Goal: Information Seeking & Learning: Learn about a topic

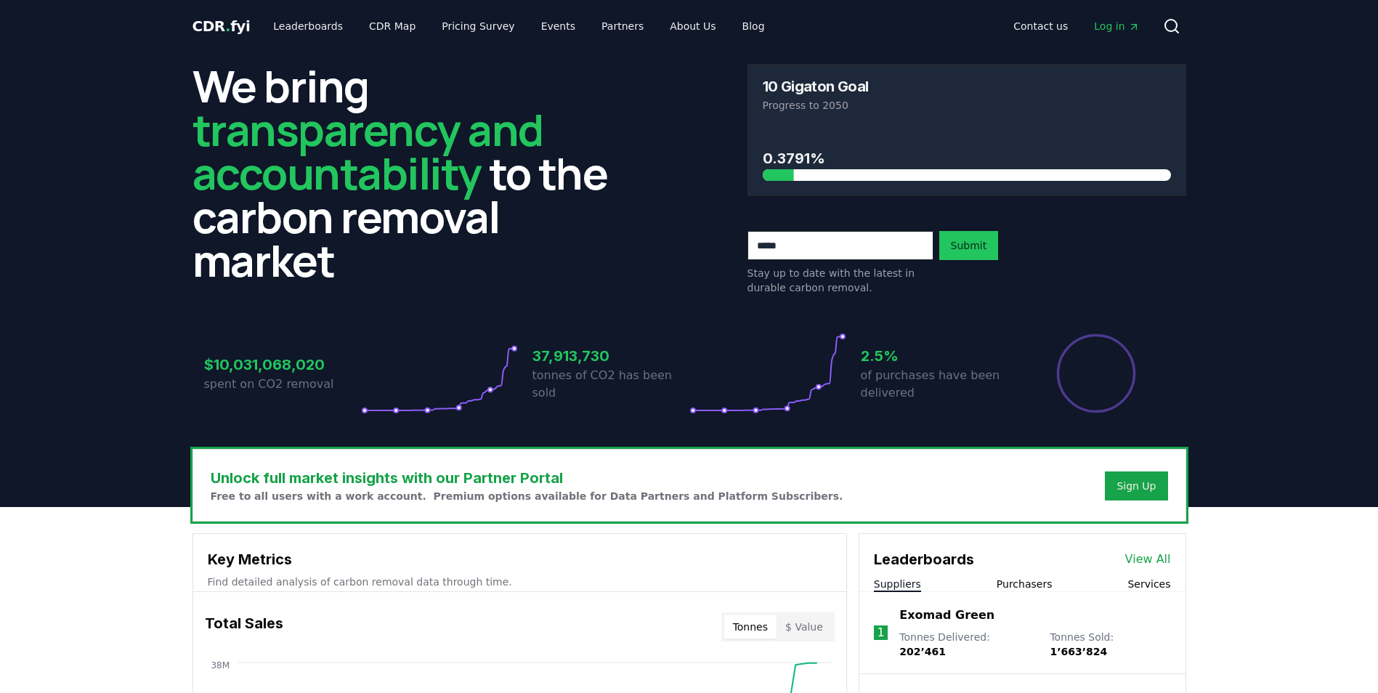
click at [1136, 28] on icon "Main" at bounding box center [1133, 27] width 5 height 5
click at [598, 33] on link "Partners" at bounding box center [622, 26] width 65 height 26
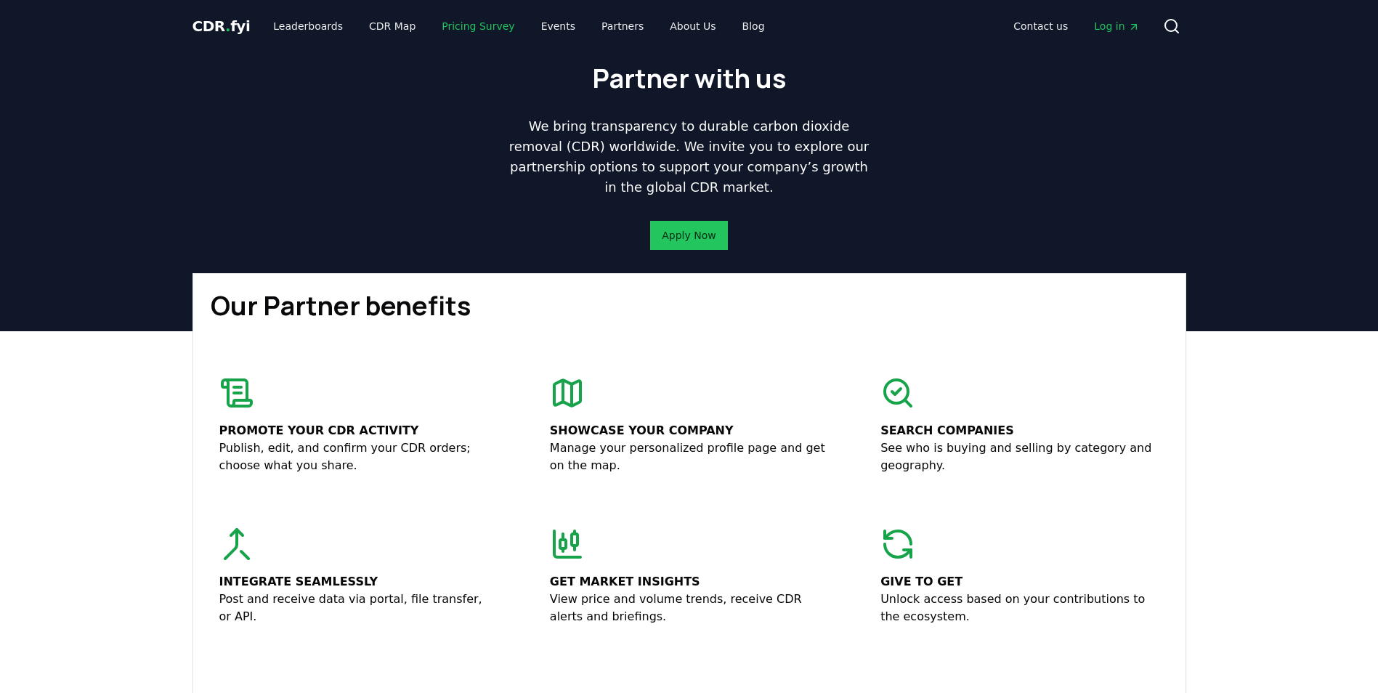
click at [466, 30] on link "Pricing Survey" at bounding box center [478, 26] width 96 height 26
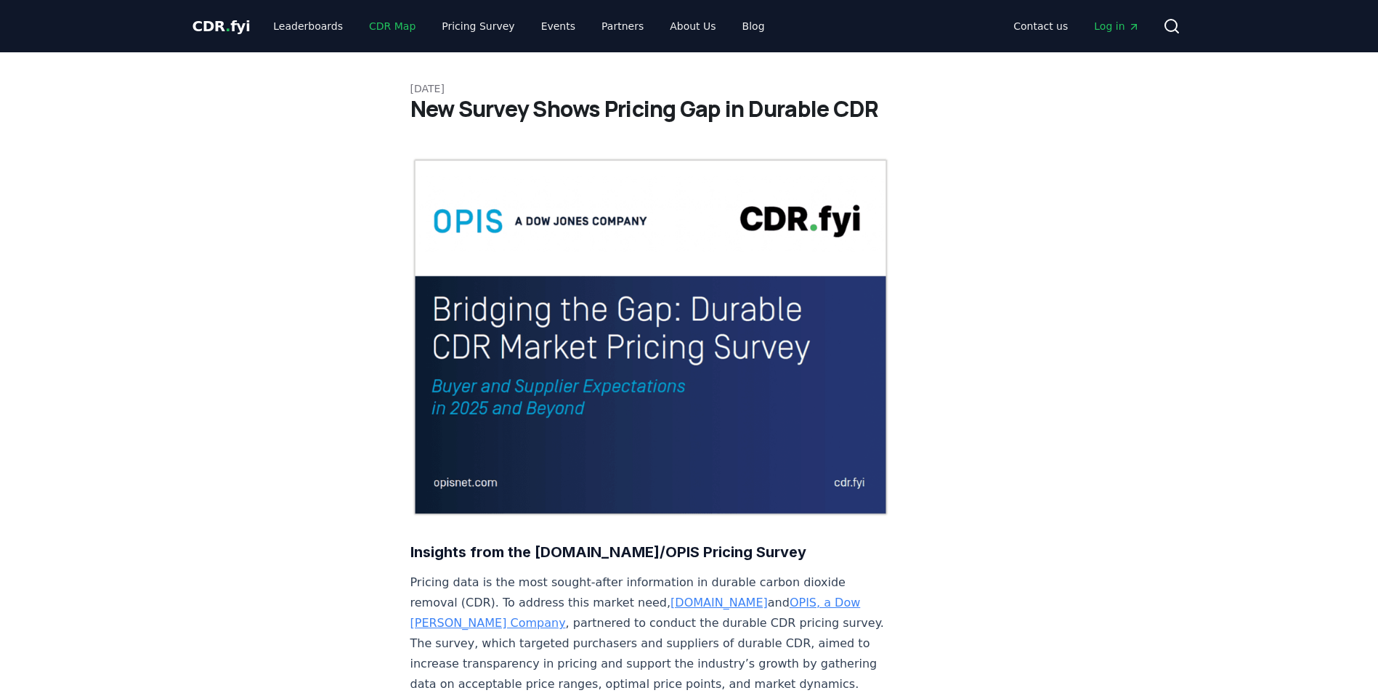
click at [405, 25] on link "CDR Map" at bounding box center [392, 26] width 70 height 26
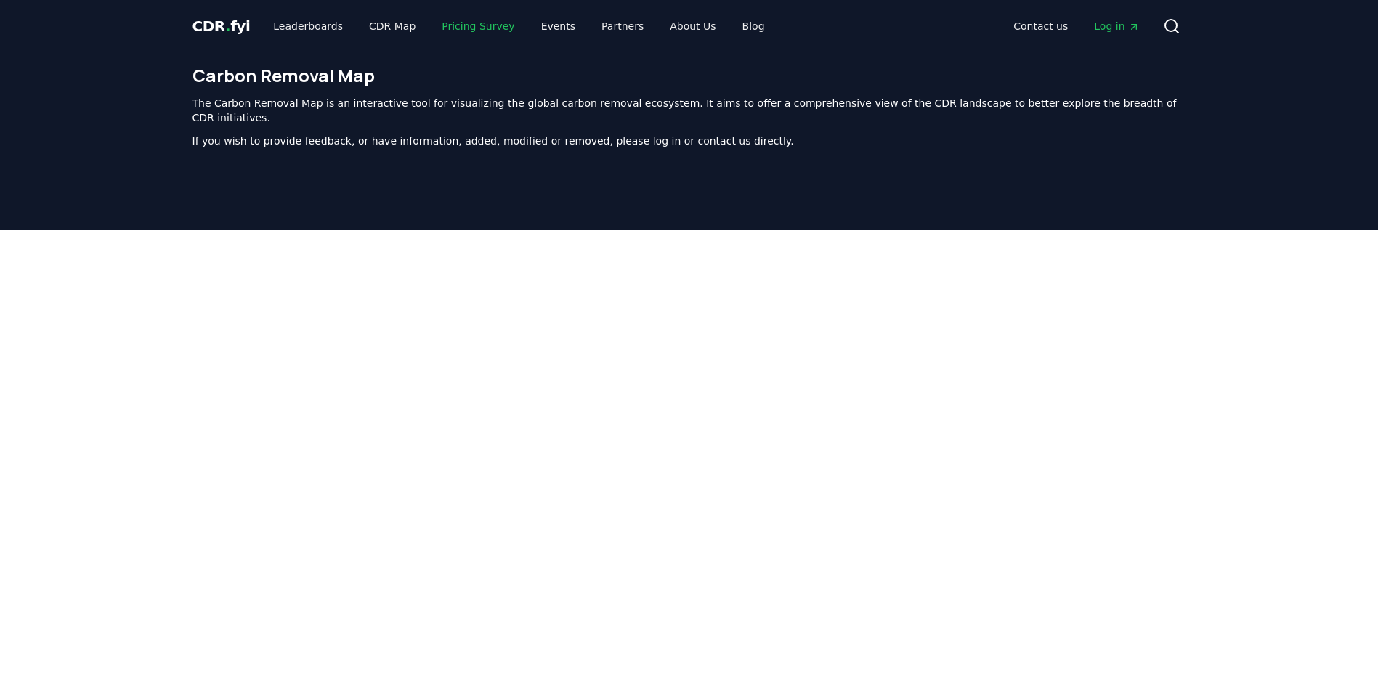
click at [467, 21] on link "Pricing Survey" at bounding box center [478, 26] width 96 height 26
